Goal: Information Seeking & Learning: Learn about a topic

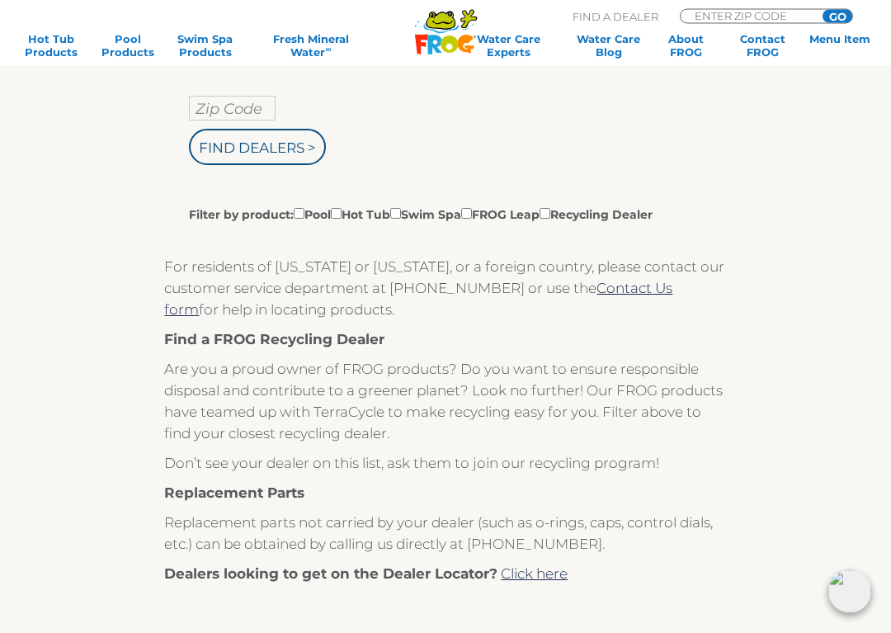
scroll to position [333, 0]
click at [219, 104] on input "Zip Code" at bounding box center [232, 108] width 87 height 25
type input "85260"
click at [342, 219] on input "Filter by product: Pool Hot Tub Swim Spa FROG Leap Recycling Dealer" at bounding box center [336, 213] width 11 height 11
checkbox input "true"
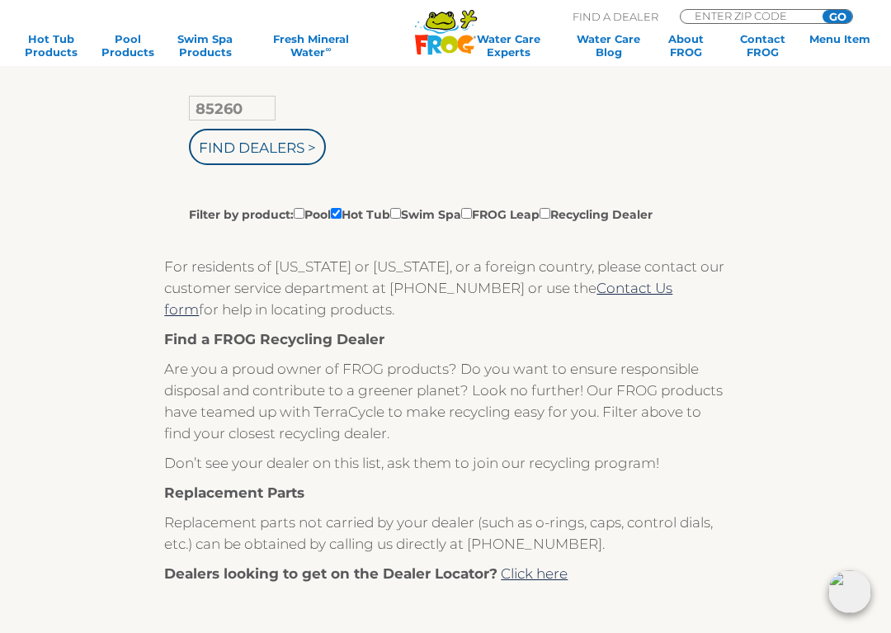
click at [212, 152] on input "Find Dealers >" at bounding box center [257, 147] width 137 height 36
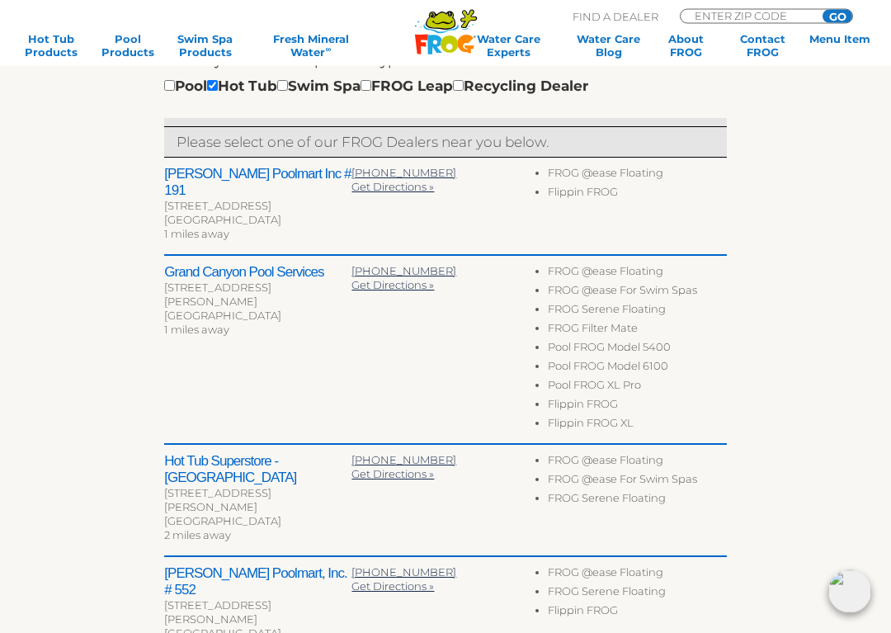
scroll to position [532, 0]
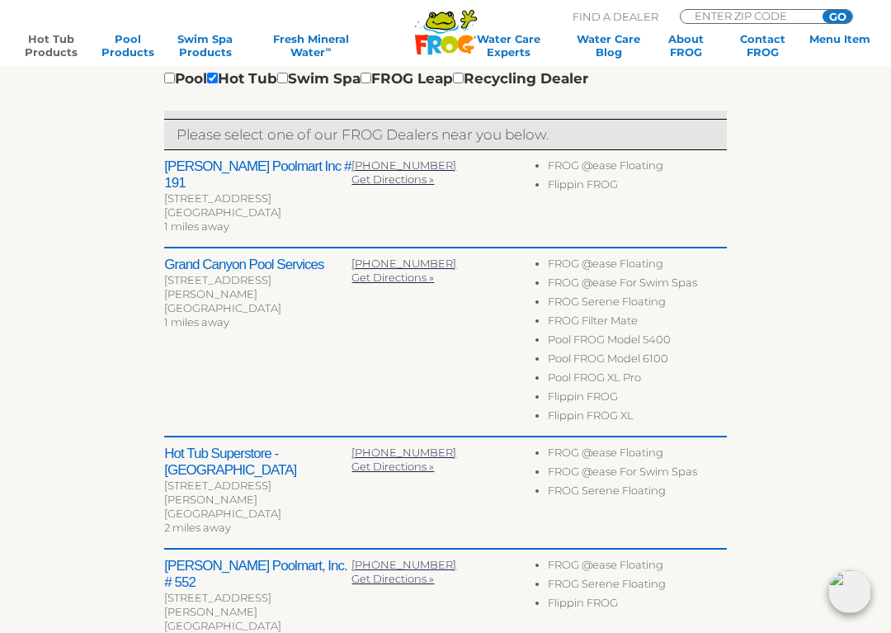
click at [37, 40] on link "Hot Tub Products" at bounding box center [51, 45] width 68 height 26
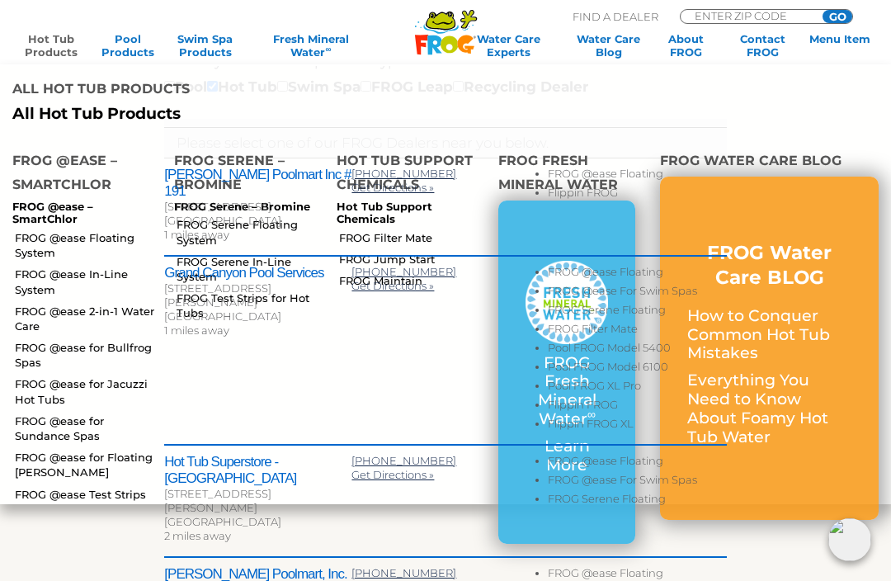
scroll to position [522, 0]
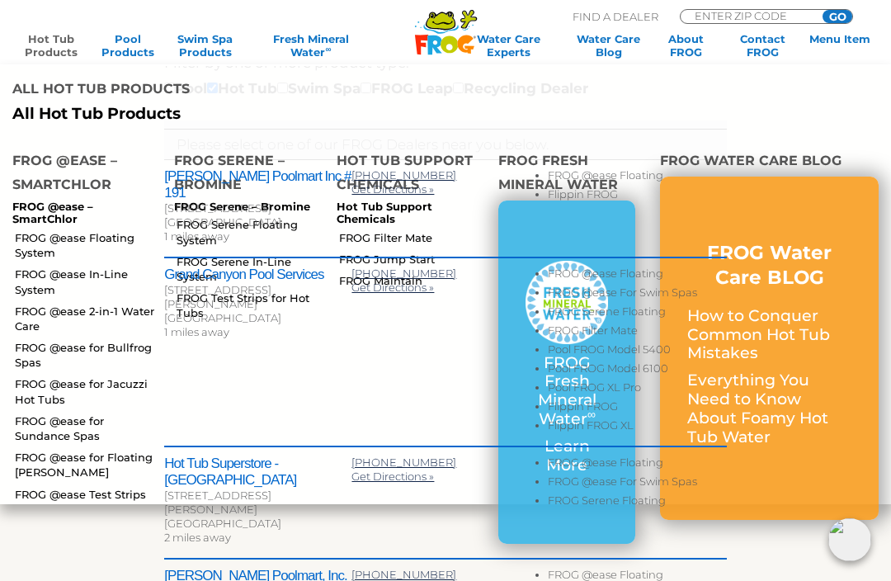
click at [41, 238] on link "FROG @ease Floating System" at bounding box center [88, 245] width 147 height 30
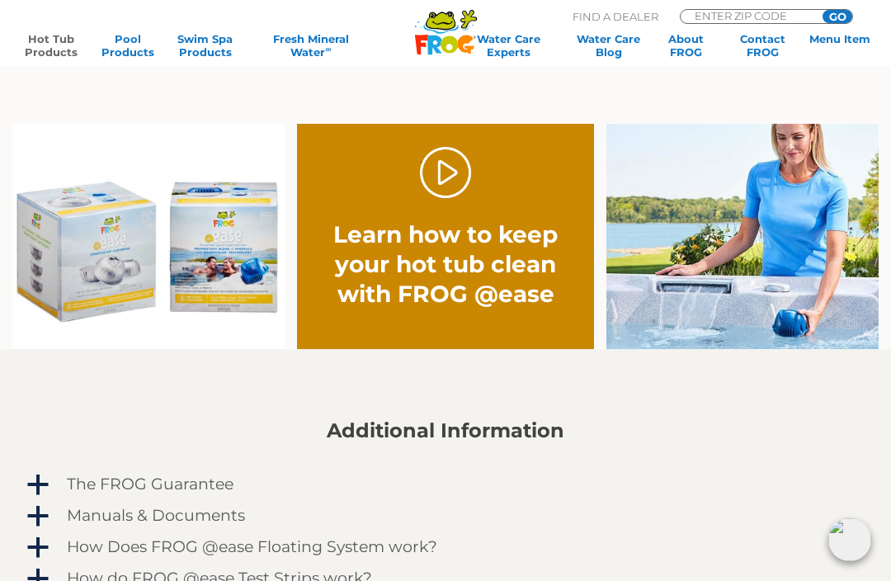
scroll to position [1016, 0]
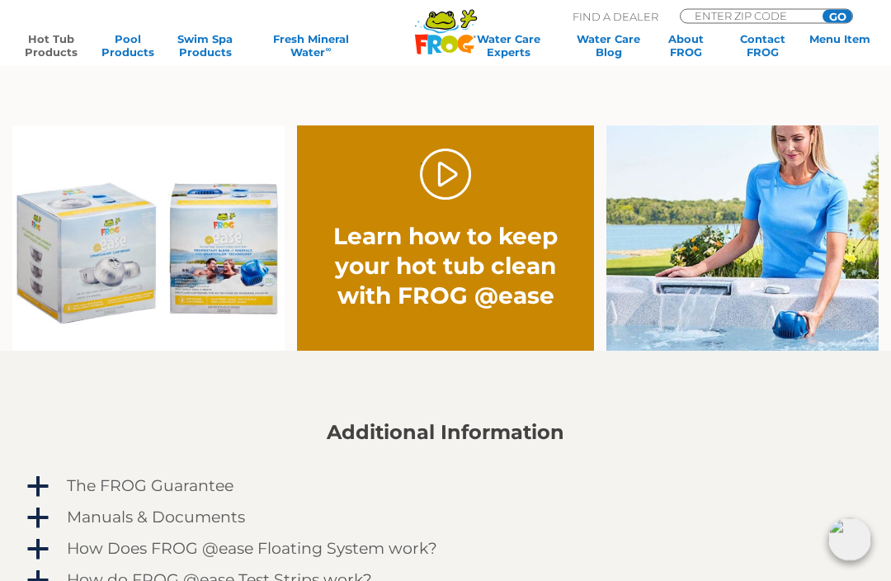
click at [455, 176] on link "." at bounding box center [446, 175] width 52 height 52
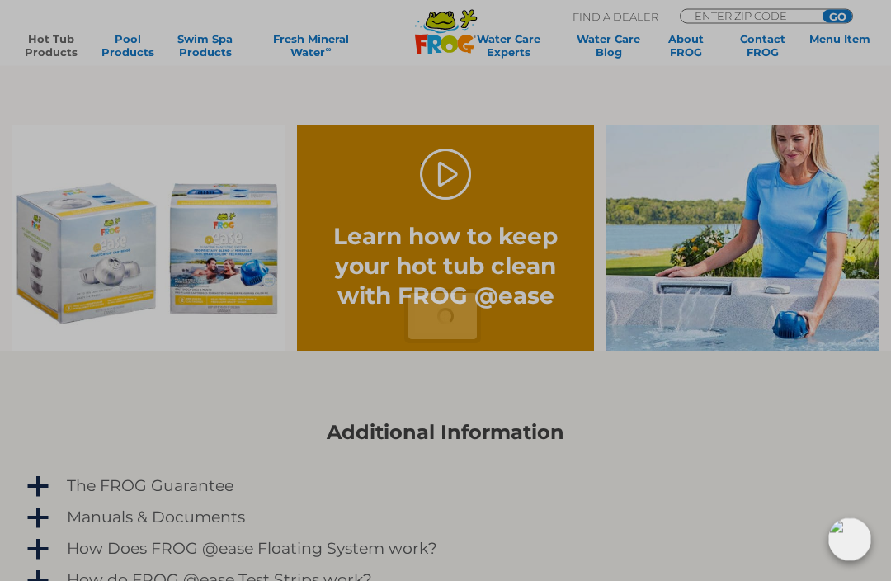
scroll to position [1017, 0]
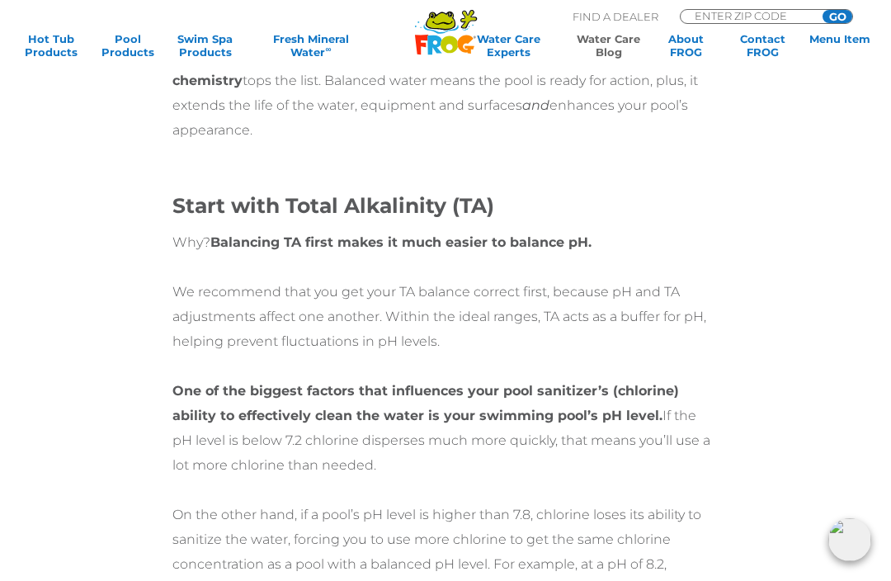
scroll to position [2701, 0]
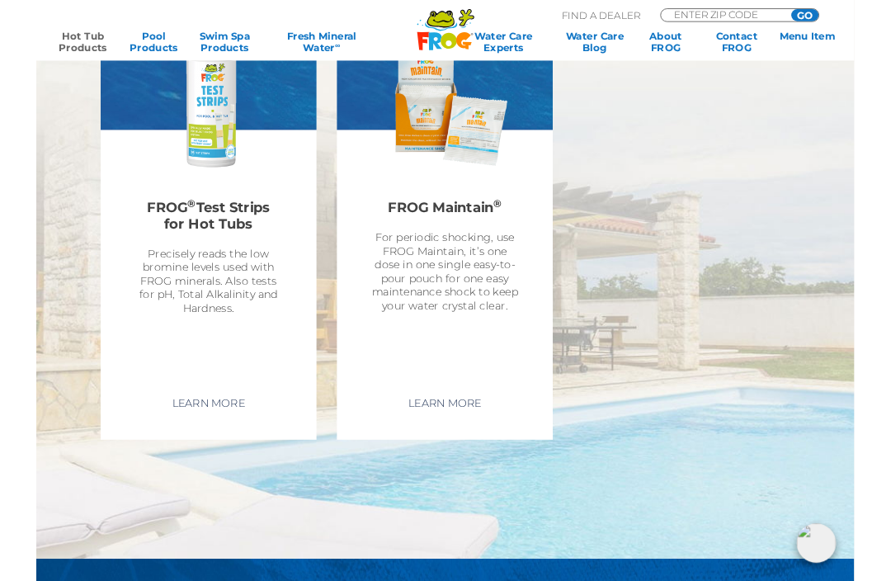
scroll to position [3468, 0]
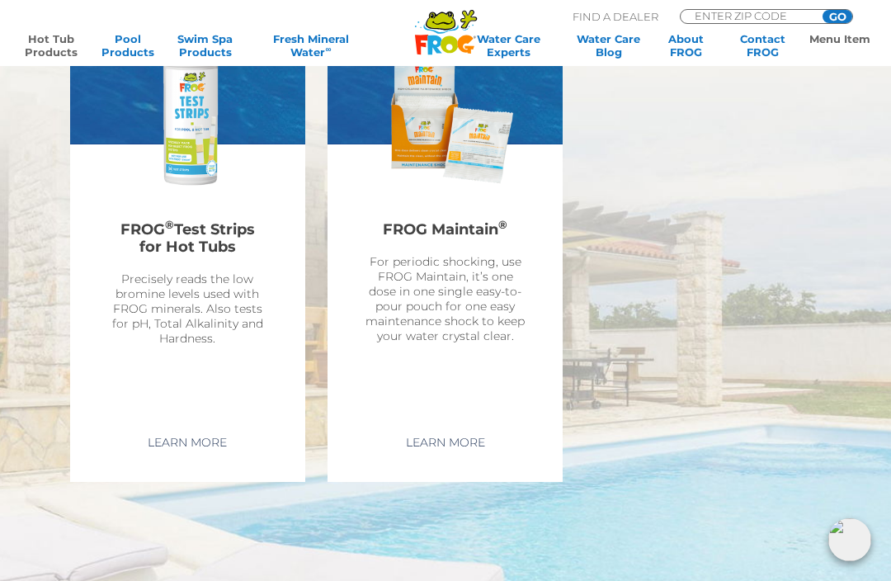
click at [854, 44] on link "Menu Item" at bounding box center [840, 38] width 68 height 13
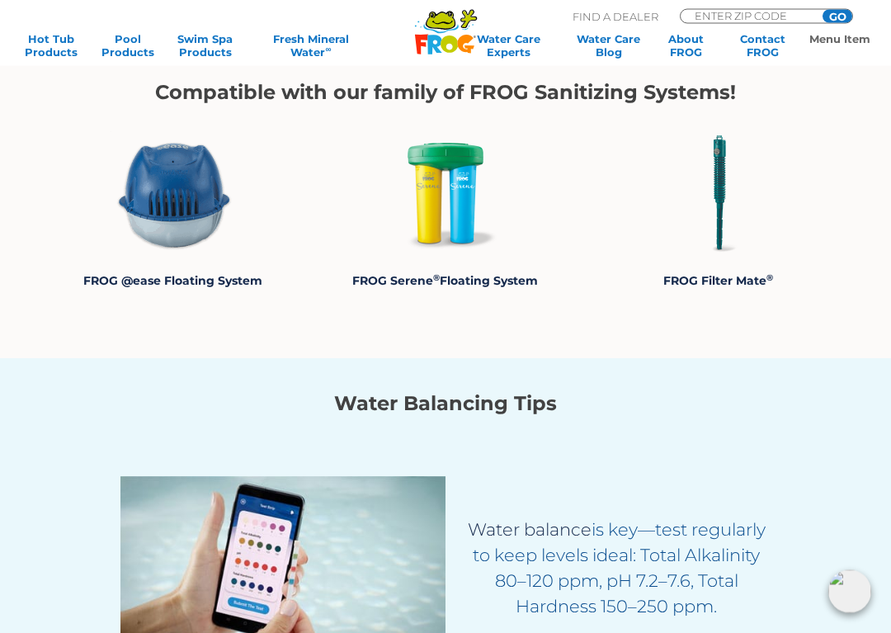
scroll to position [1973, 0]
click at [153, 215] on img at bounding box center [173, 193] width 124 height 124
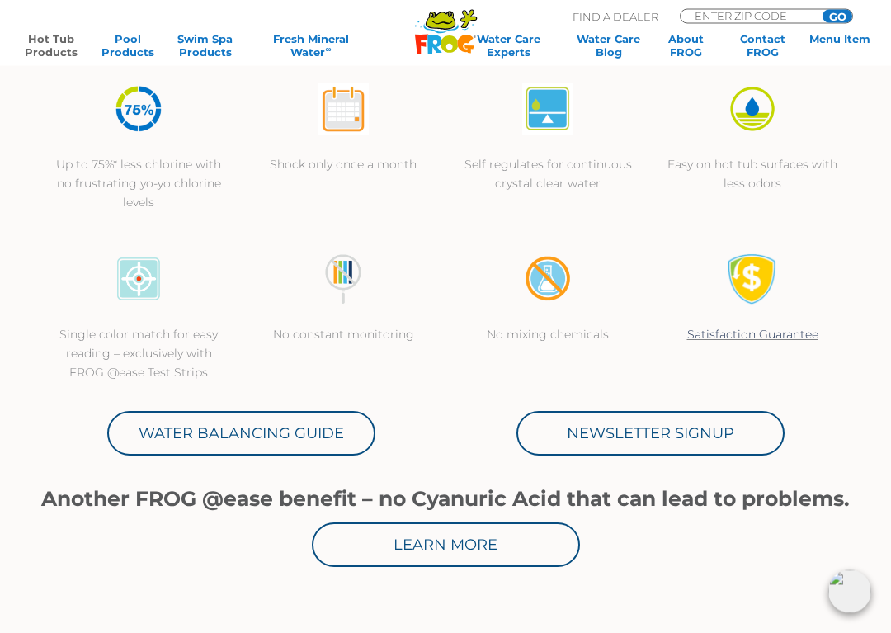
scroll to position [491, 0]
